Goal: Task Accomplishment & Management: Manage account settings

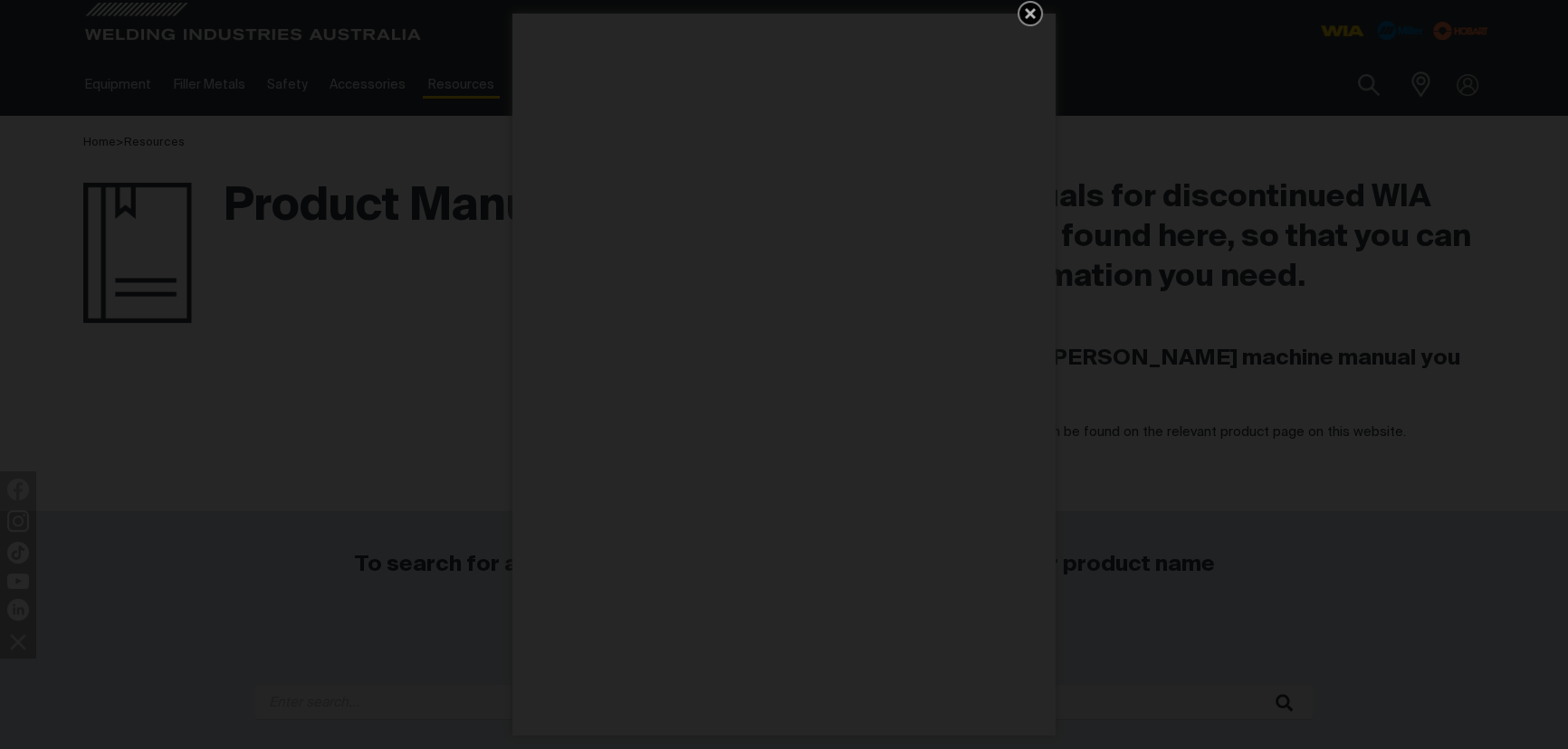
click at [1029, 9] on icon "Get 5 WIA Welding Guides Free!" at bounding box center [1030, 13] width 21 height 21
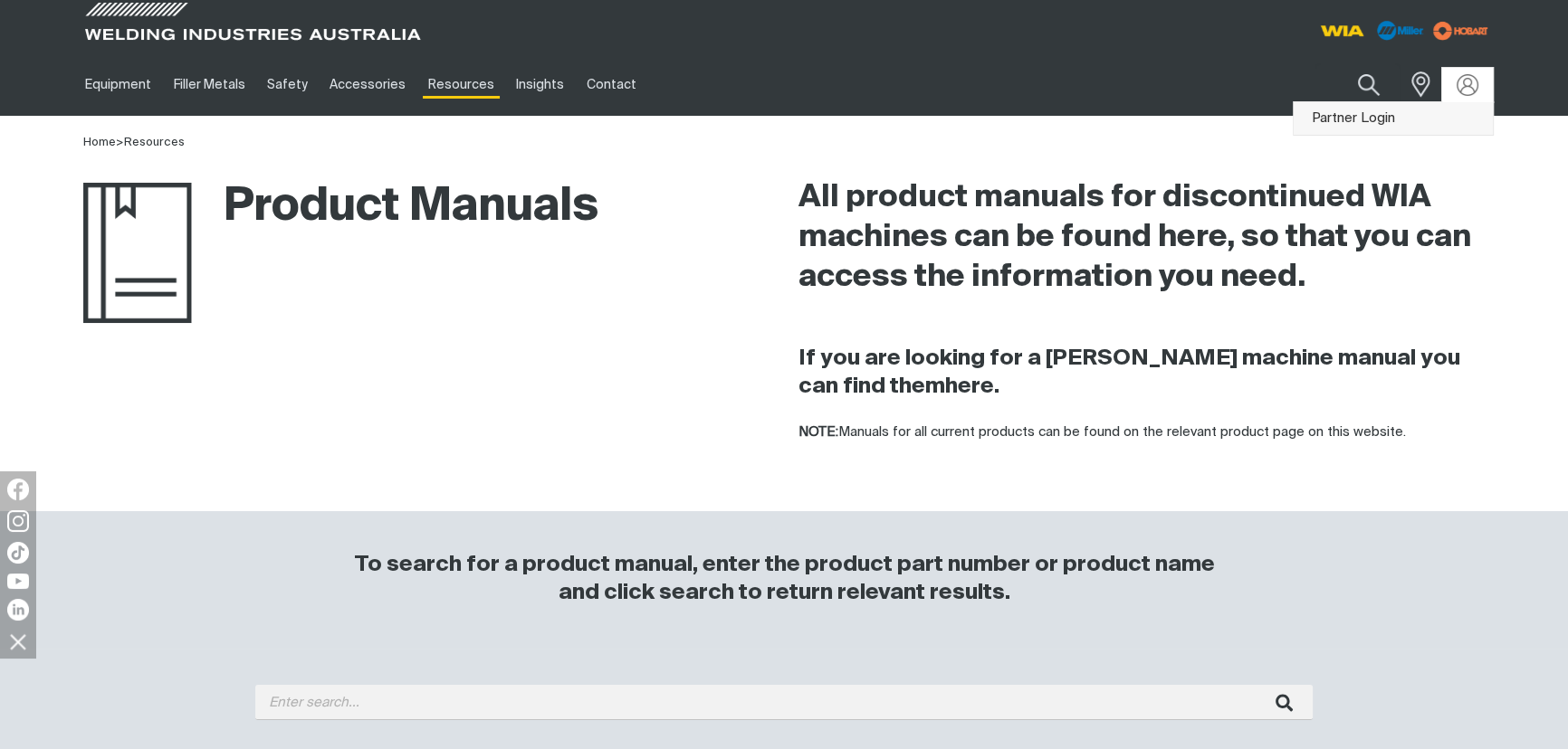
click at [1414, 116] on link "Partner Login" at bounding box center [1393, 119] width 199 height 33
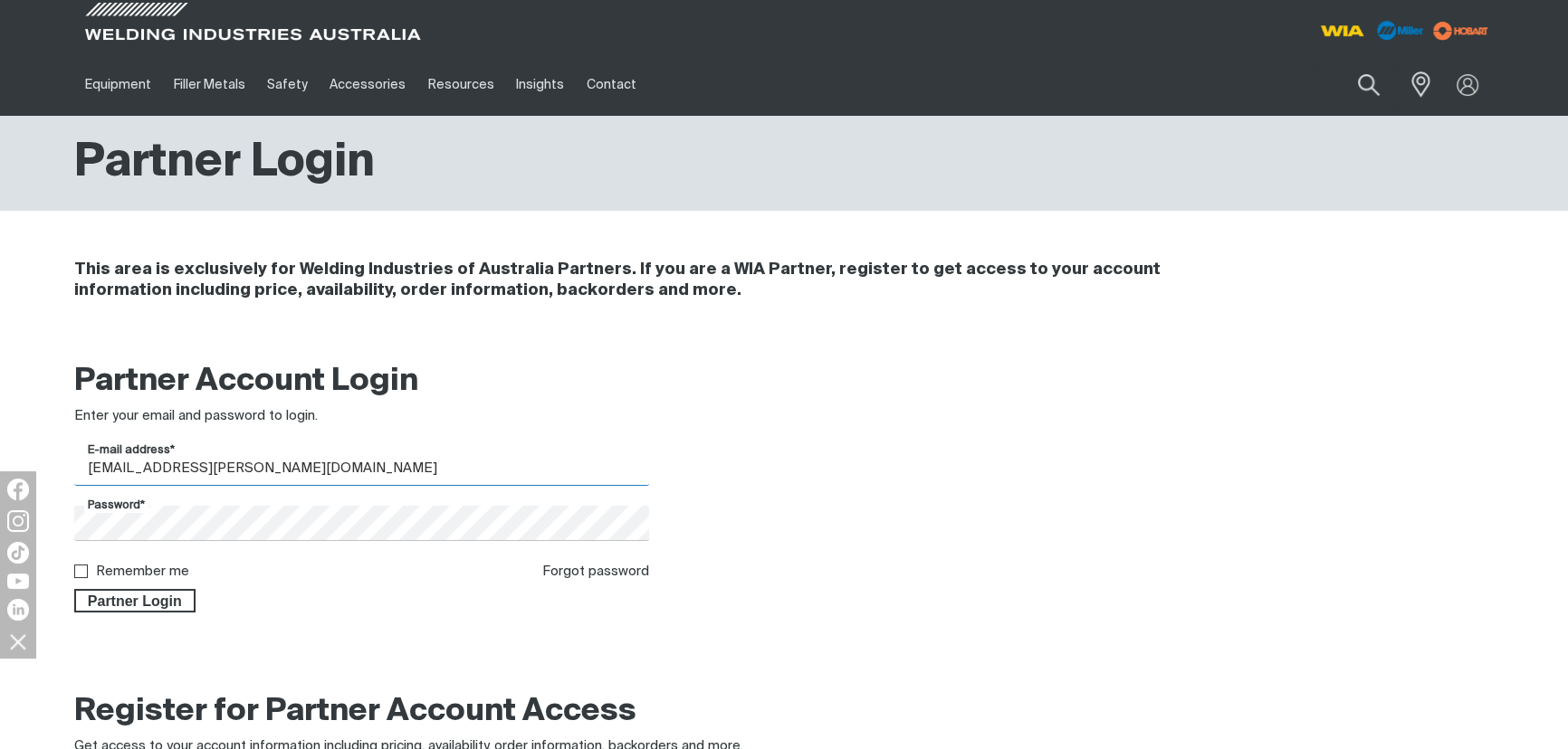
click at [179, 471] on input "[EMAIL_ADDRESS][PERSON_NAME][DOMAIN_NAME]" at bounding box center [362, 468] width 575 height 35
drag, startPoint x: 262, startPoint y: 468, endPoint x: 80, endPoint y: 460, distance: 182.2
click at [80, 460] on input "[EMAIL_ADDRESS][PERSON_NAME][DOMAIN_NAME]" at bounding box center [362, 468] width 575 height 35
paste input "[EMAIL_ADDRESS][DOMAIN_NAME]"
type input "[EMAIL_ADDRESS][DOMAIN_NAME]"
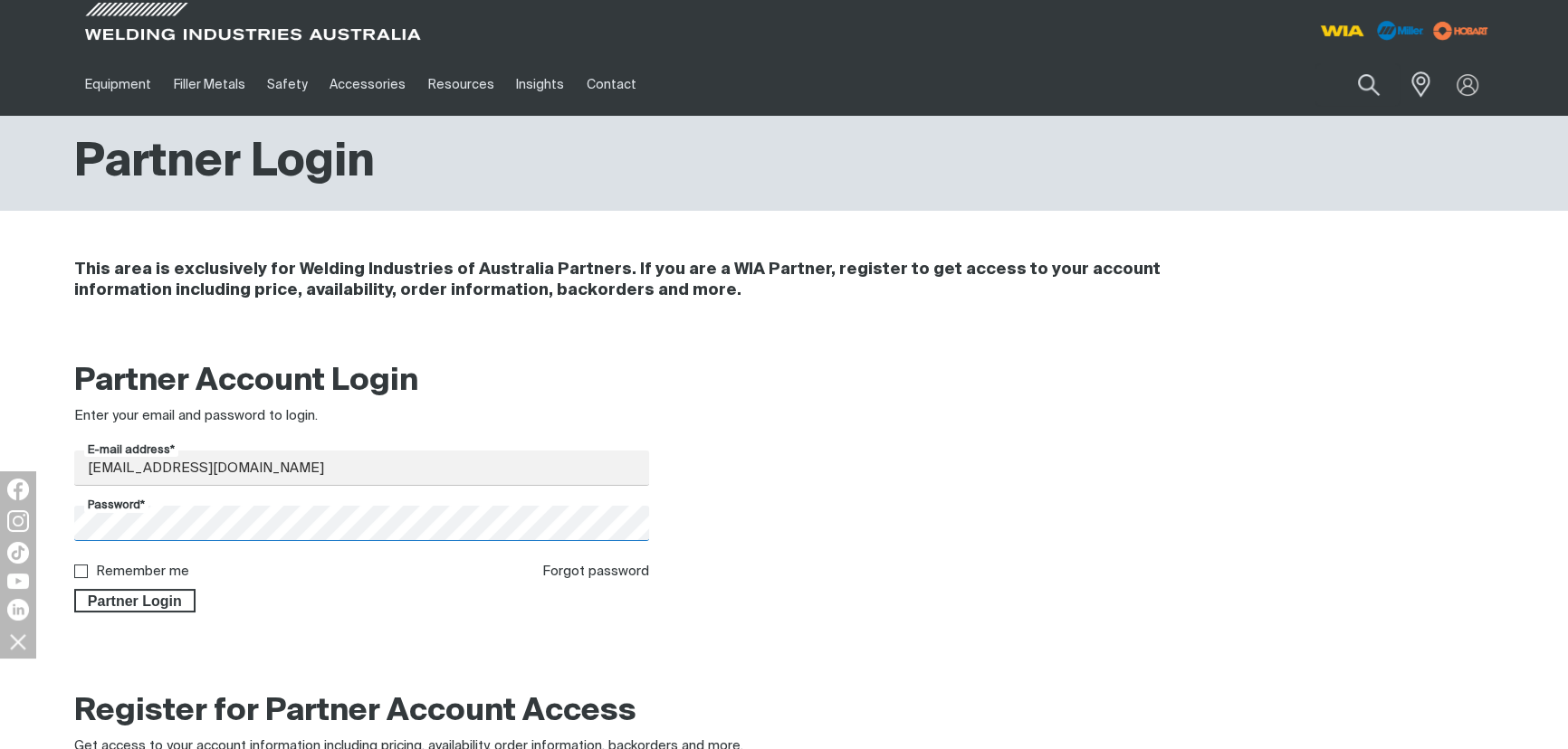
click at [63, 518] on div "Partner Account Login Enter your email and password to login. E-mail address* […" at bounding box center [362, 487] width 604 height 251
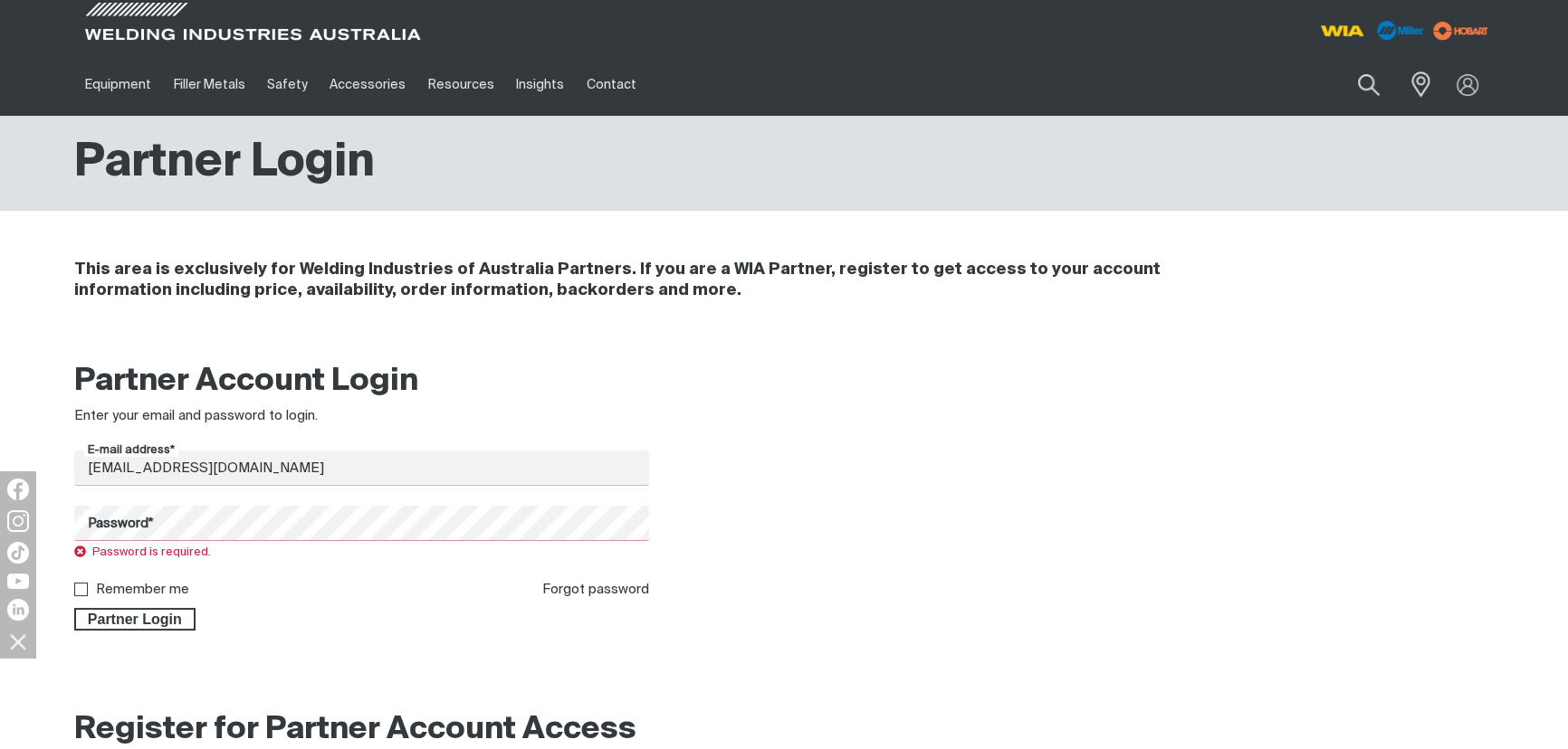
click at [540, 665] on div at bounding box center [784, 677] width 1420 height 45
click at [917, 492] on div at bounding box center [966, 497] width 575 height 269
